Goal: Contribute content: Contribute content

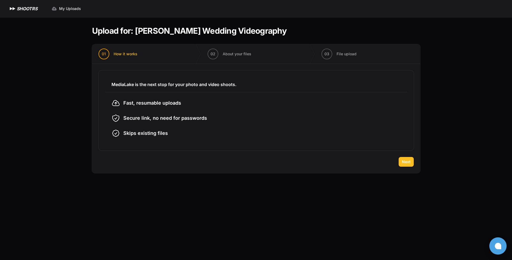
click at [402, 162] on button "Next" at bounding box center [406, 162] width 15 height 10
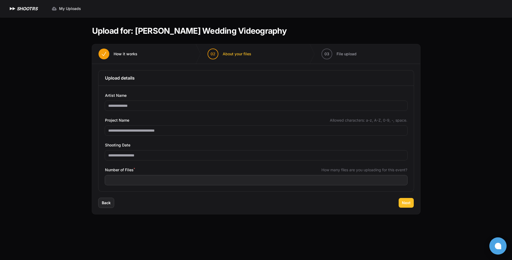
click at [404, 203] on span "Next" at bounding box center [406, 202] width 9 height 5
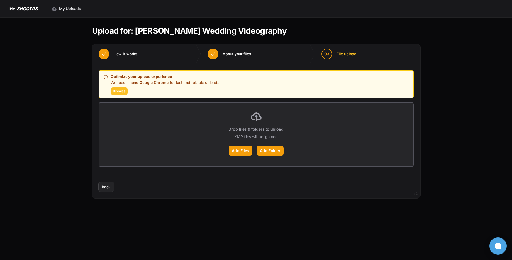
click at [119, 90] on span "Dismiss" at bounding box center [119, 91] width 13 height 4
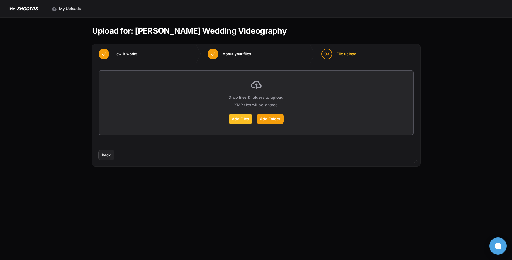
click at [242, 119] on label "Add Files" at bounding box center [241, 119] width 24 height 10
click at [0, 0] on input "Add Files" at bounding box center [0, 0] width 0 height 0
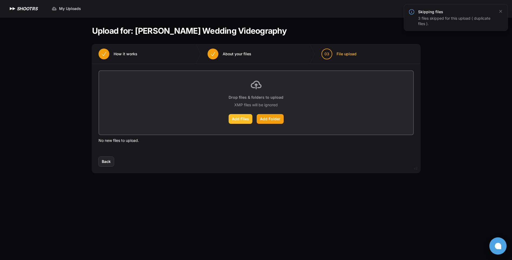
click at [240, 115] on label "Add Files" at bounding box center [241, 119] width 24 height 10
click at [0, 0] on input "Add Files" at bounding box center [0, 0] width 0 height 0
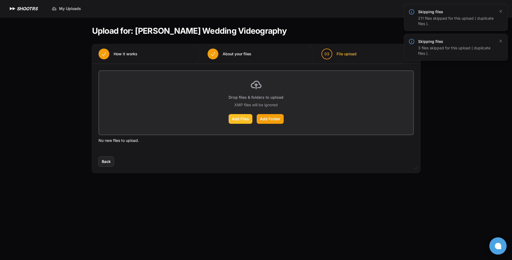
click at [234, 119] on label "Add Files" at bounding box center [241, 119] width 24 height 10
click at [0, 0] on input "Add Files" at bounding box center [0, 0] width 0 height 0
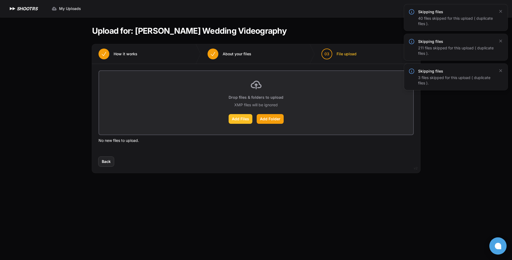
click at [240, 117] on label "Add Files" at bounding box center [241, 119] width 24 height 10
click at [0, 0] on input "Add Files" at bounding box center [0, 0] width 0 height 0
